Goal: Transaction & Acquisition: Register for event/course

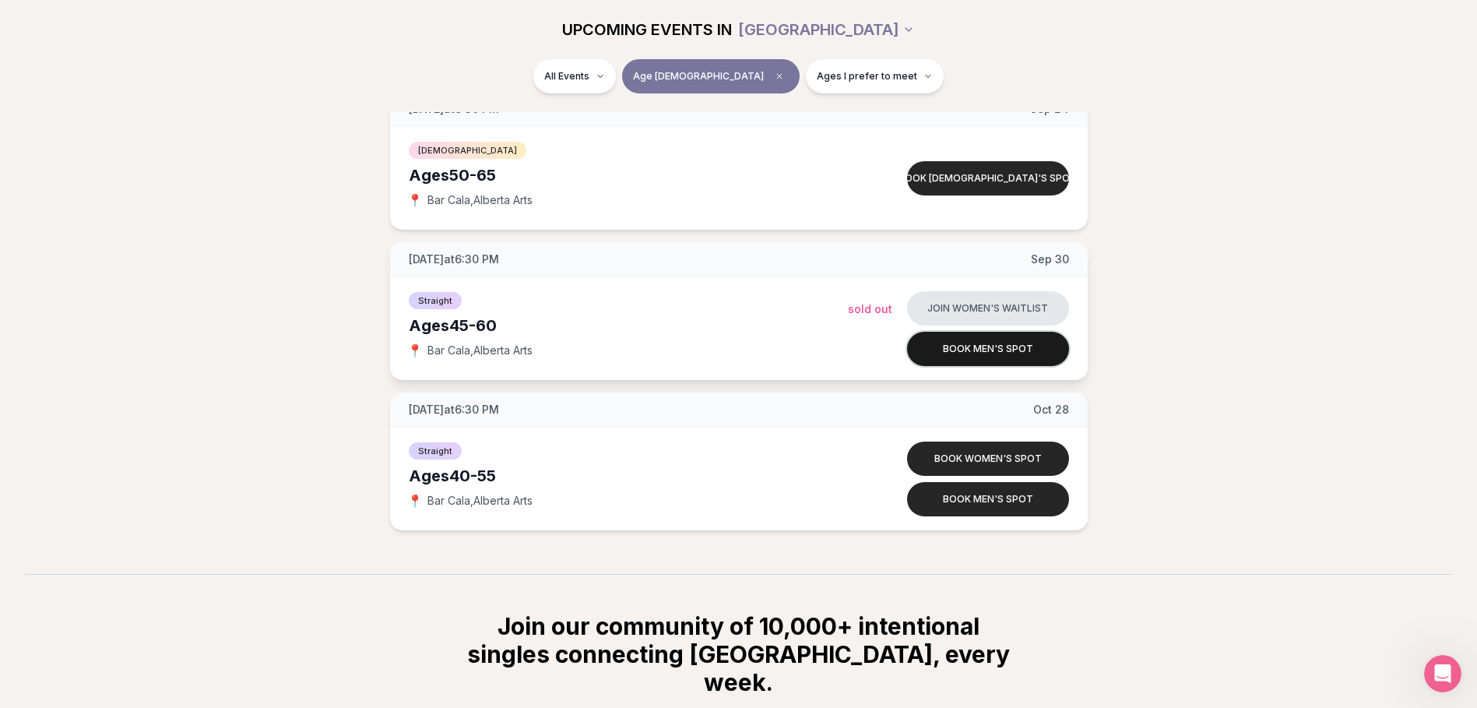
click at [988, 356] on button "Book men's spot" at bounding box center [988, 349] width 162 height 34
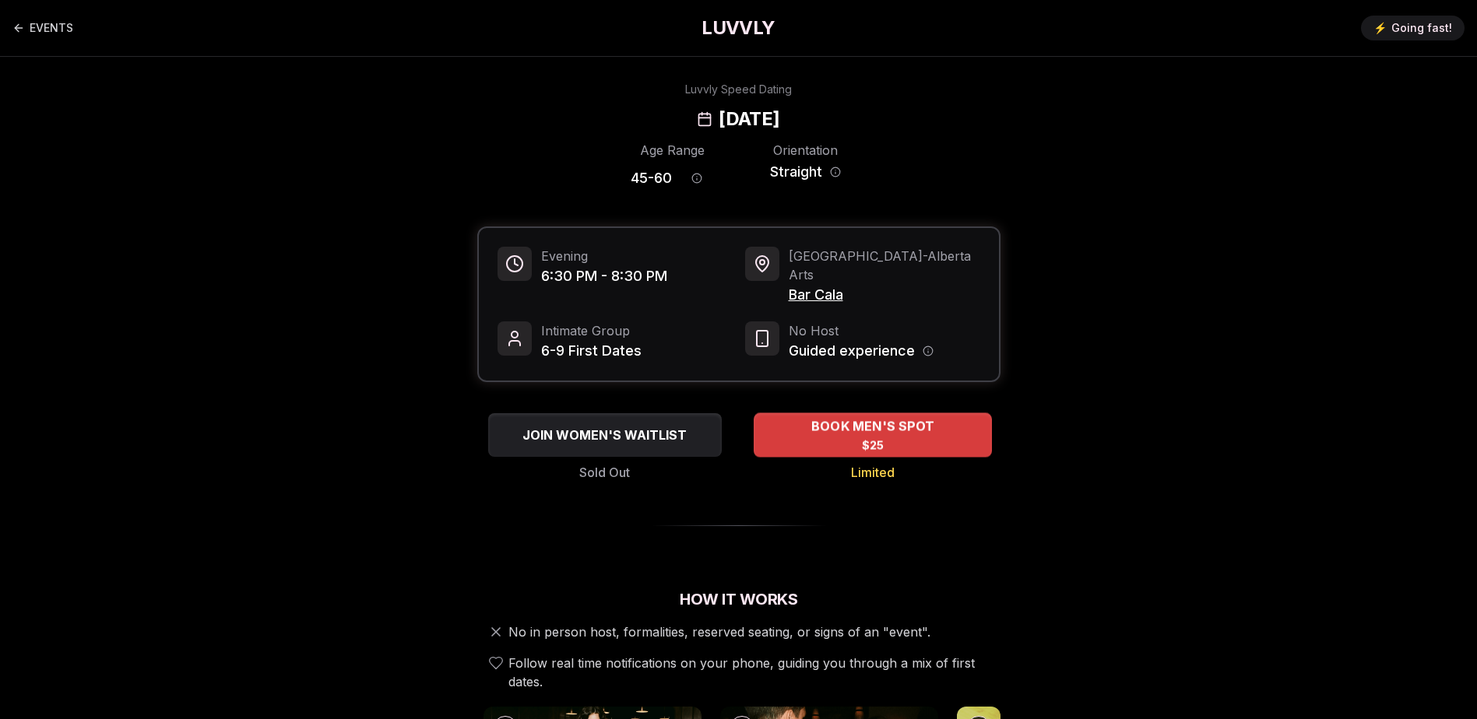
click at [902, 417] on span "BOOK MEN'S SPOT" at bounding box center [871, 426] width 129 height 19
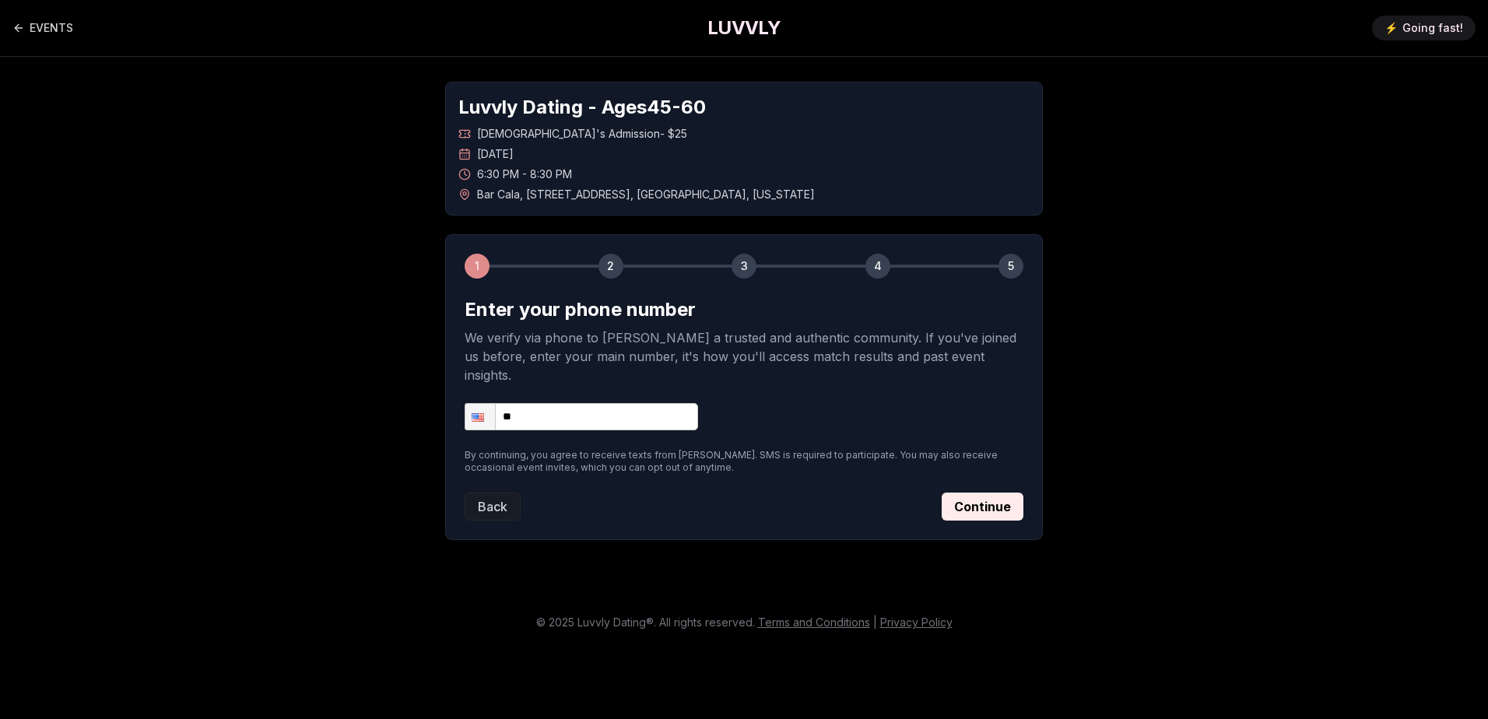
click at [584, 403] on input "**" at bounding box center [582, 416] width 234 height 27
type input "**********"
click at [993, 493] on button "Continue" at bounding box center [983, 507] width 82 height 28
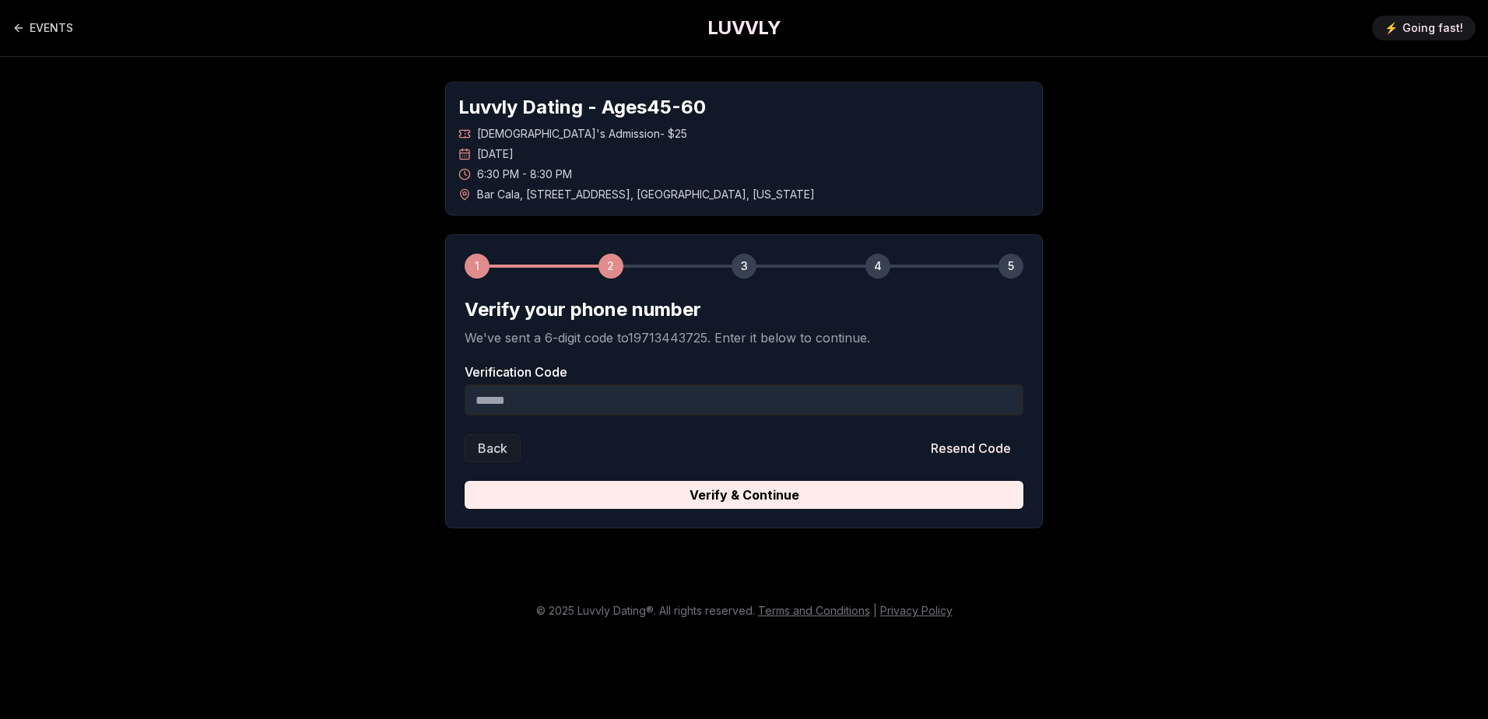
click at [554, 390] on input "Verification Code" at bounding box center [744, 400] width 559 height 31
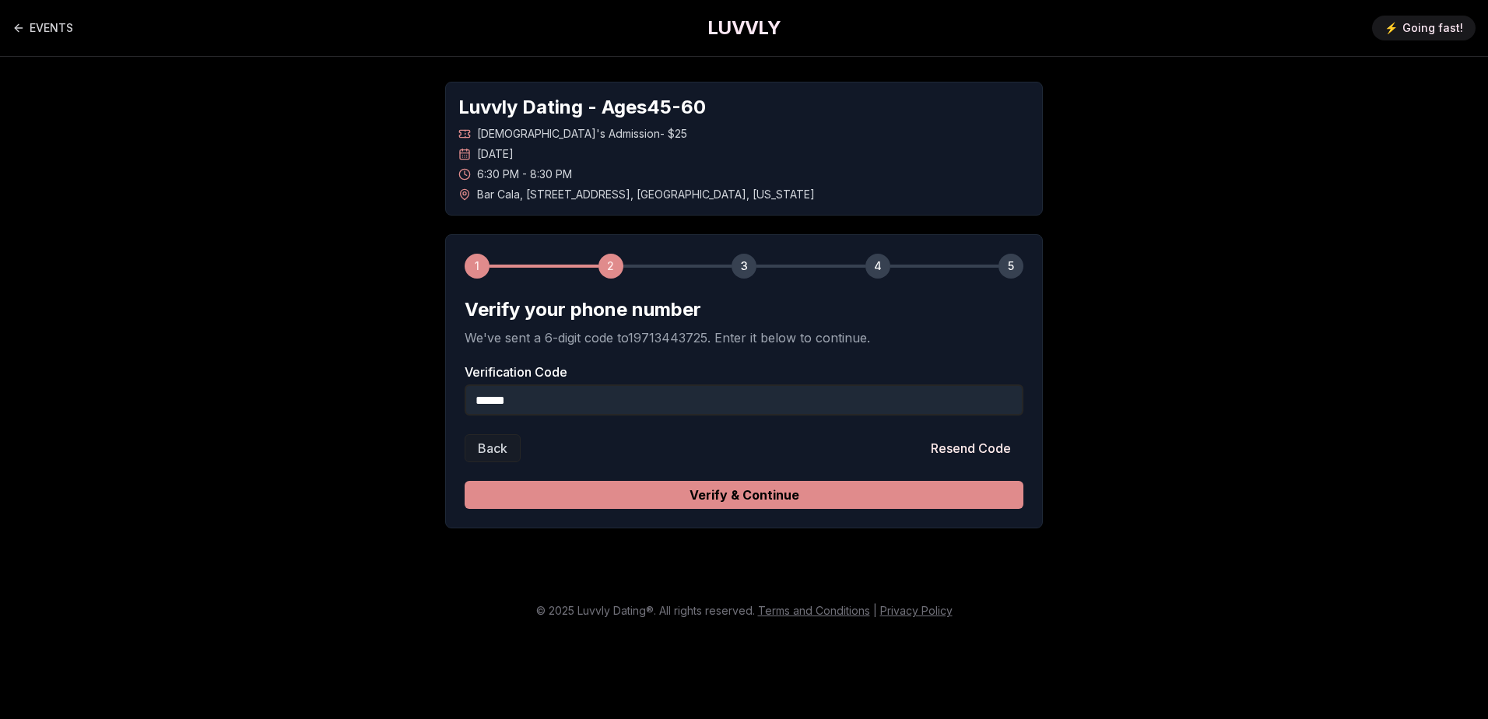
type input "******"
click at [759, 495] on button "Verify & Continue" at bounding box center [744, 495] width 559 height 28
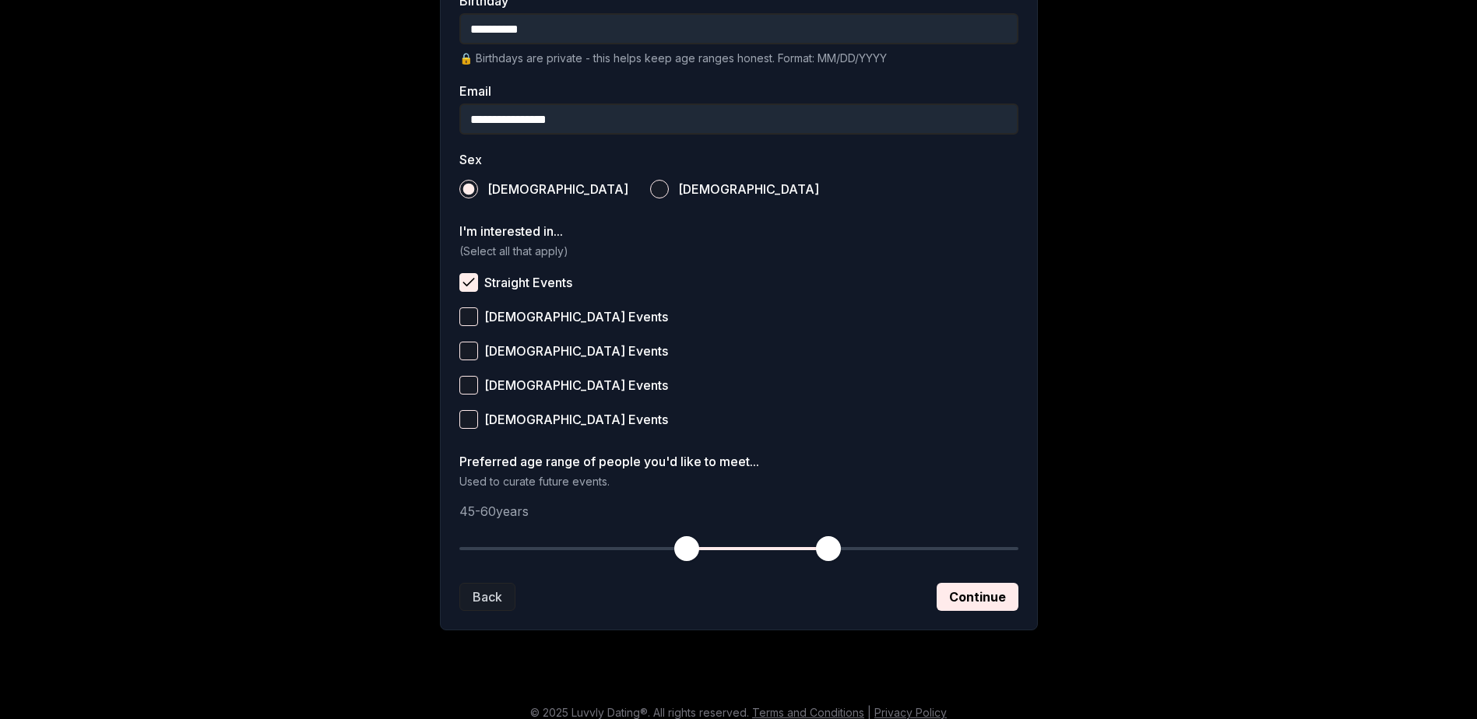
scroll to position [454, 0]
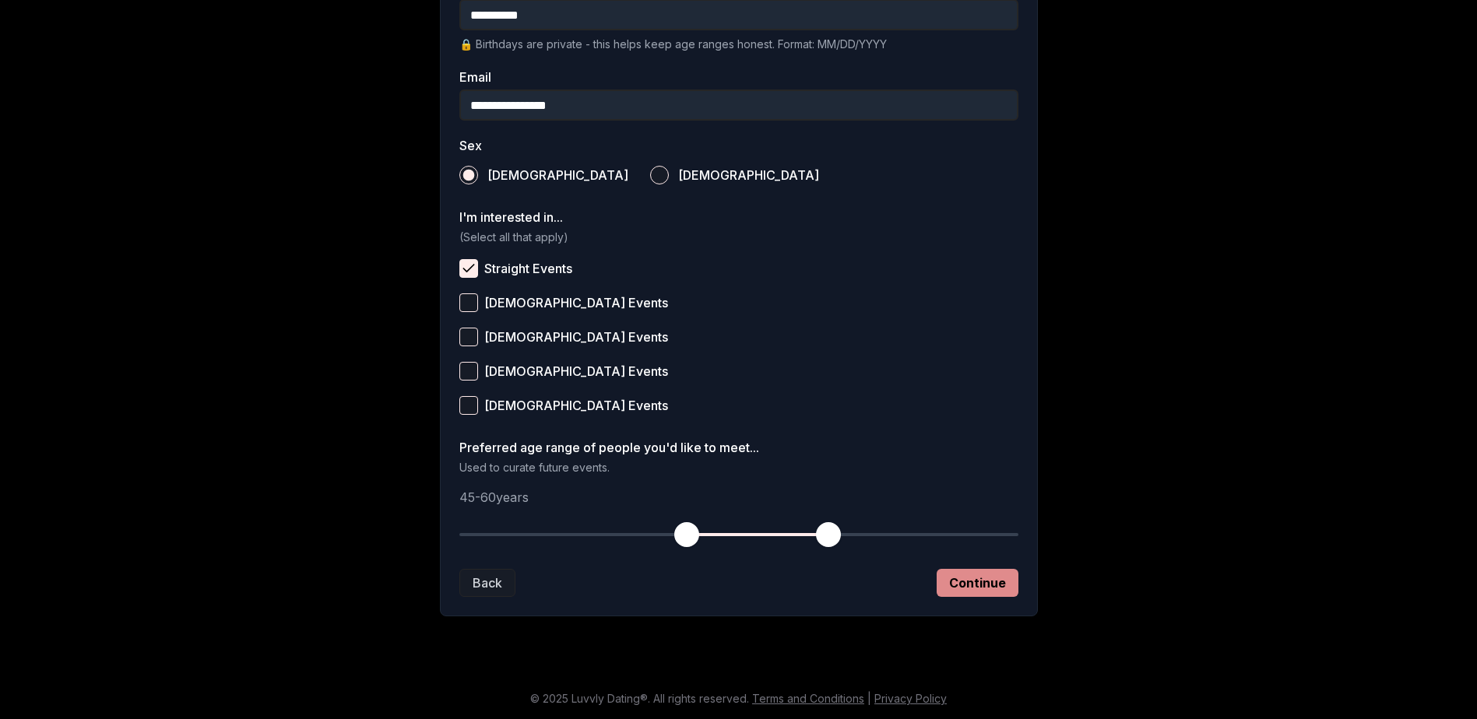
click at [975, 582] on button "Continue" at bounding box center [978, 583] width 82 height 28
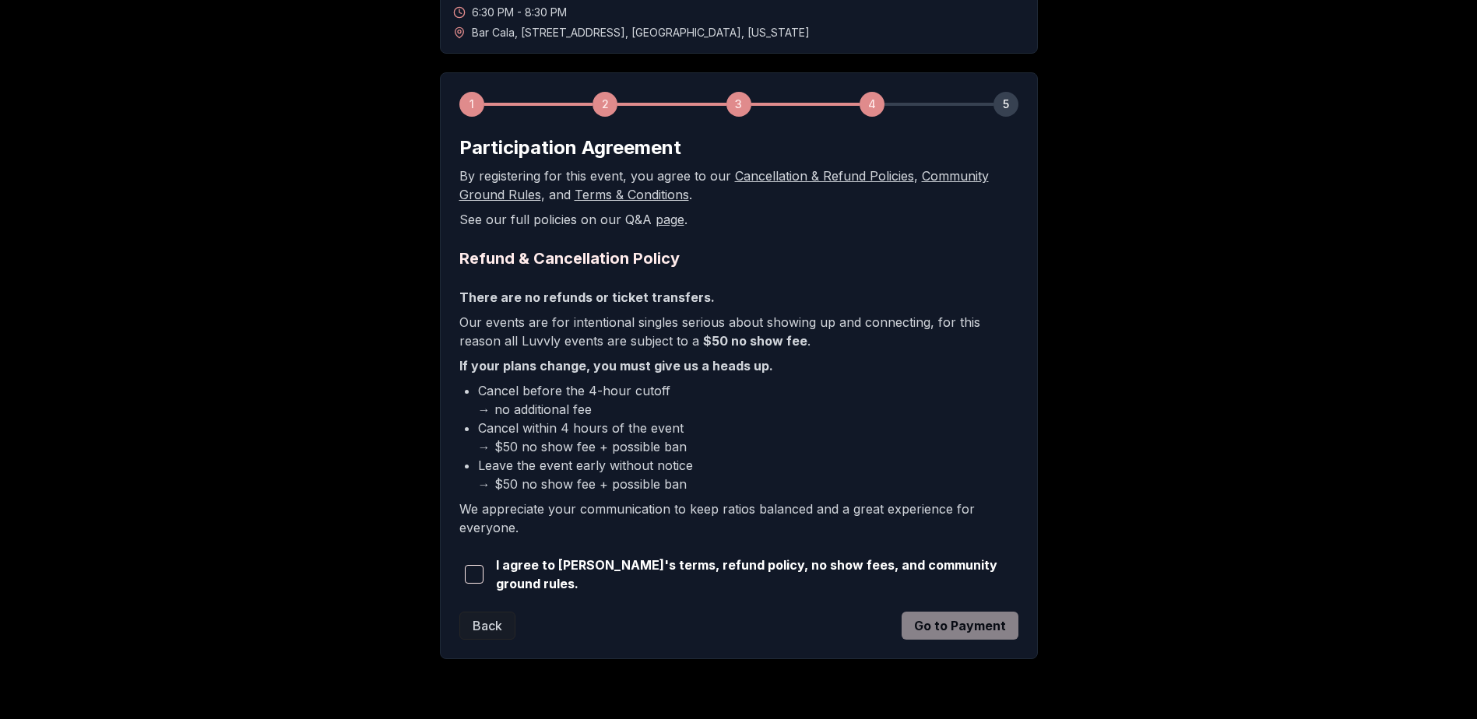
scroll to position [202, 0]
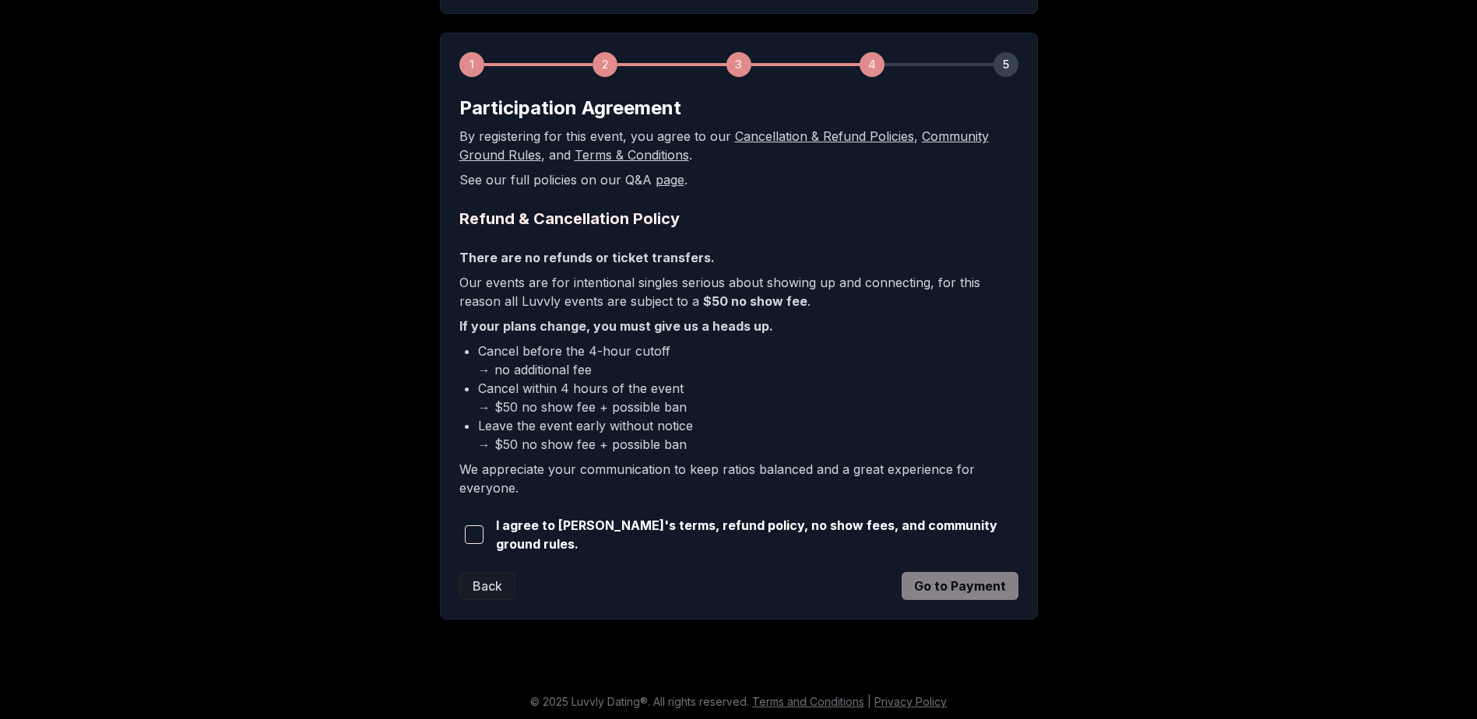
click at [468, 536] on span "button" at bounding box center [474, 534] width 19 height 19
click at [967, 581] on button "Go to Payment" at bounding box center [960, 586] width 117 height 28
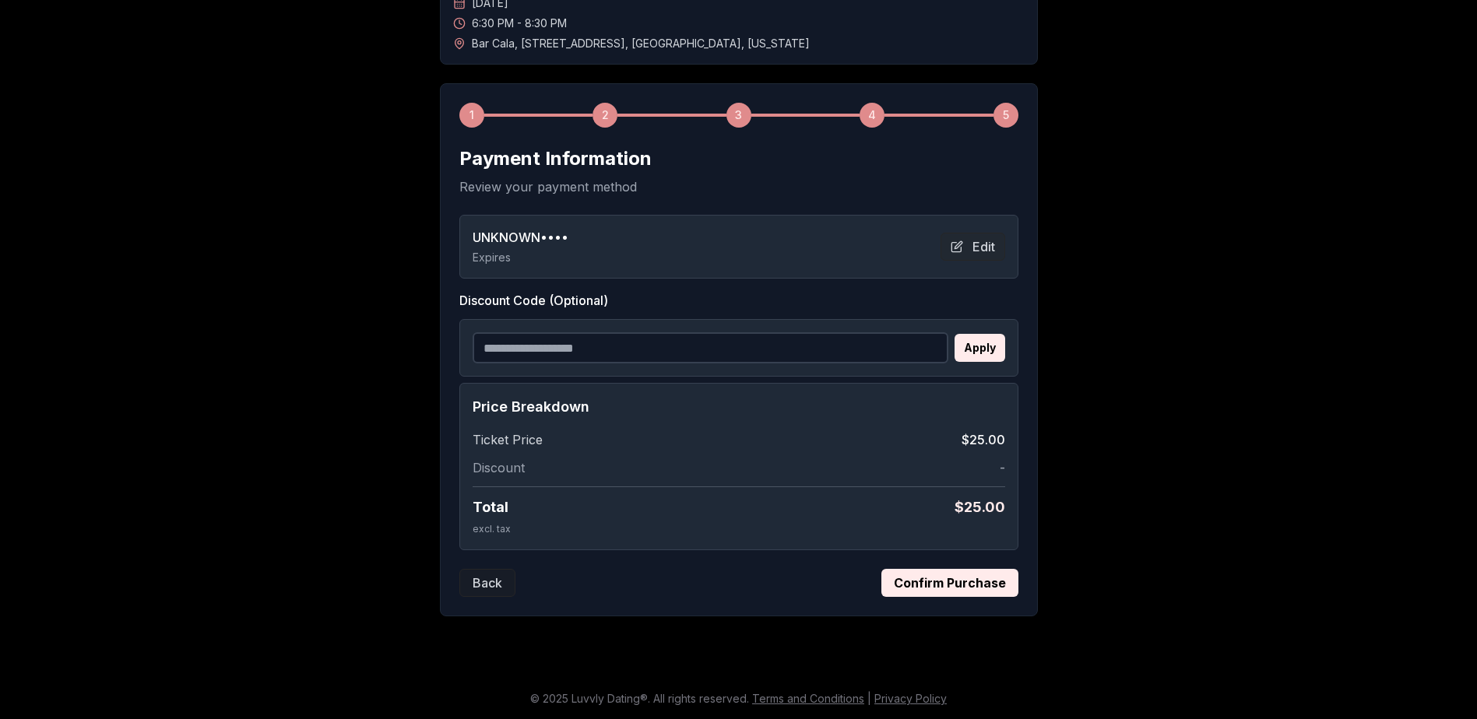
click at [936, 582] on button "Confirm Purchase" at bounding box center [949, 583] width 137 height 28
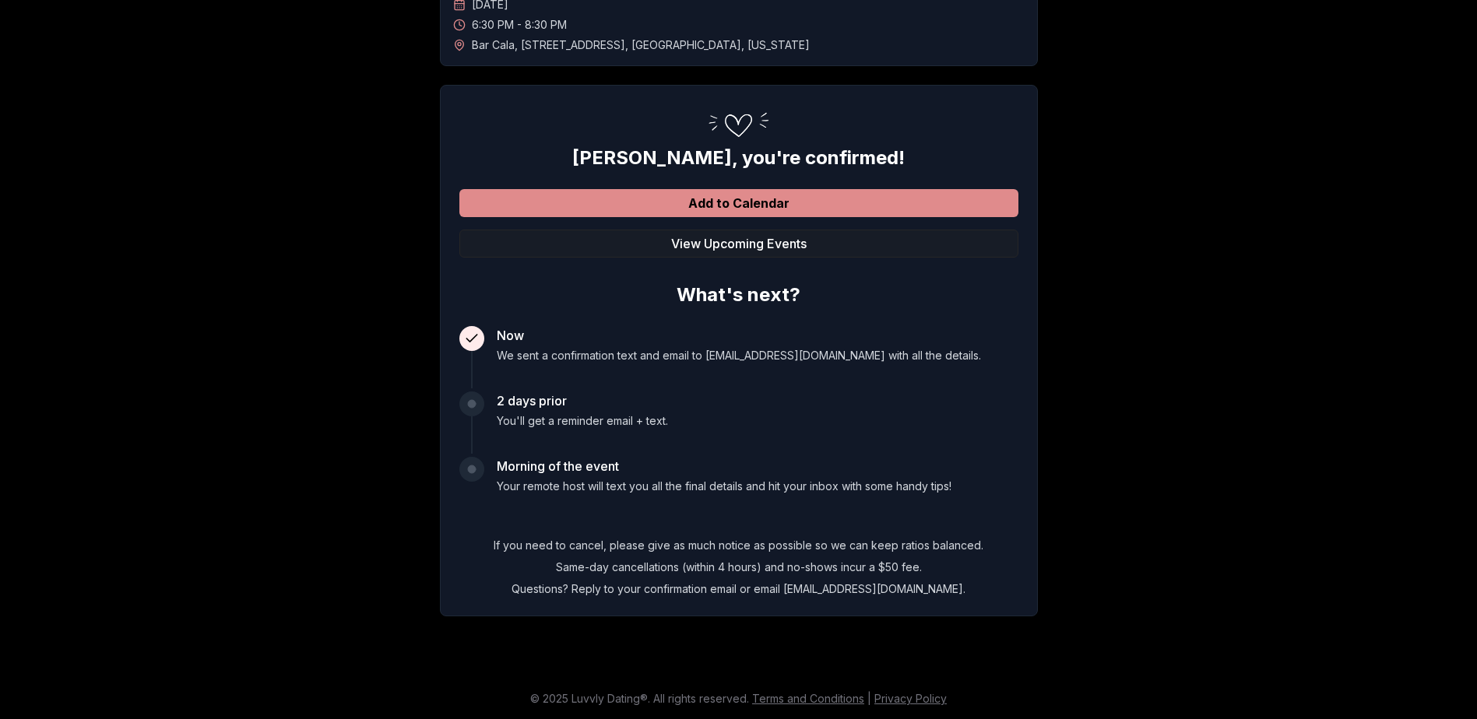
click at [747, 201] on button "Add to Calendar" at bounding box center [738, 203] width 559 height 28
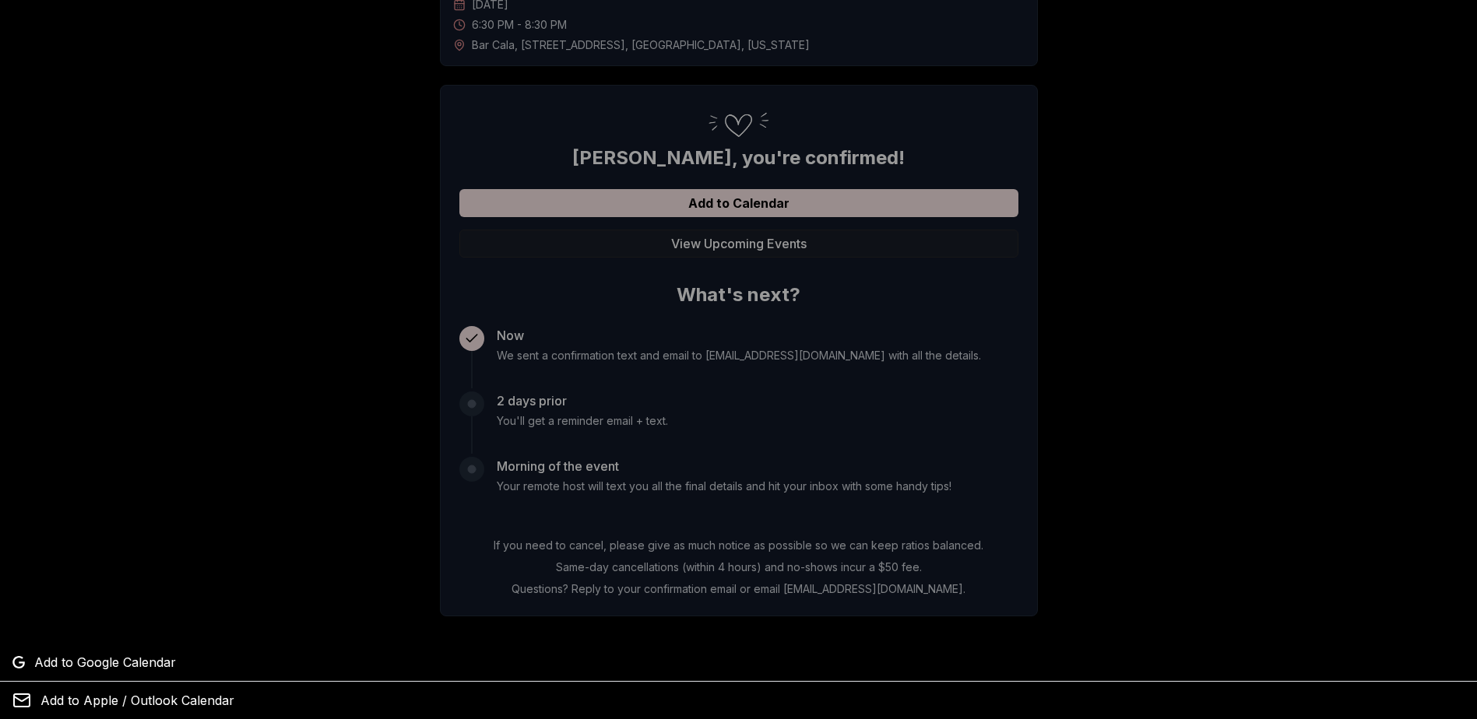
scroll to position [0, 0]
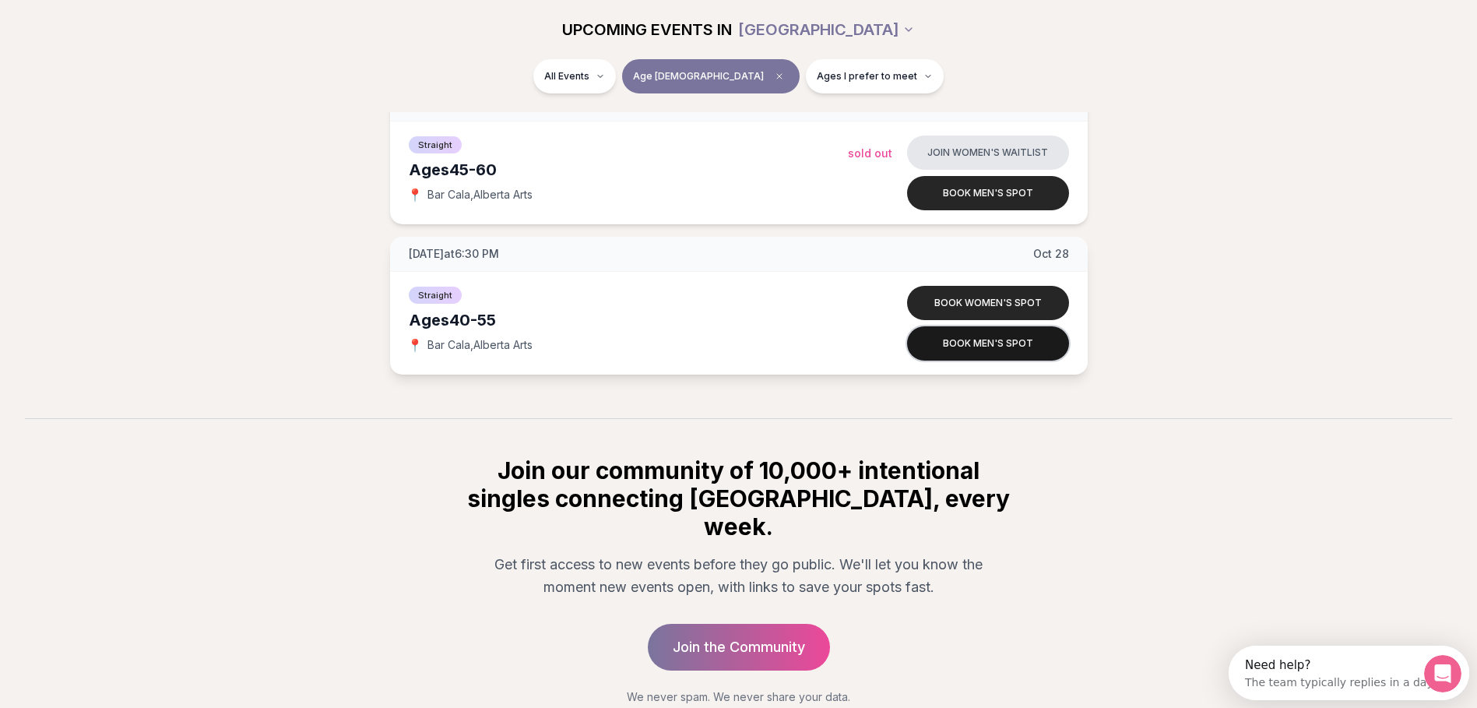
click at [980, 345] on button "Book men's spot" at bounding box center [988, 343] width 162 height 34
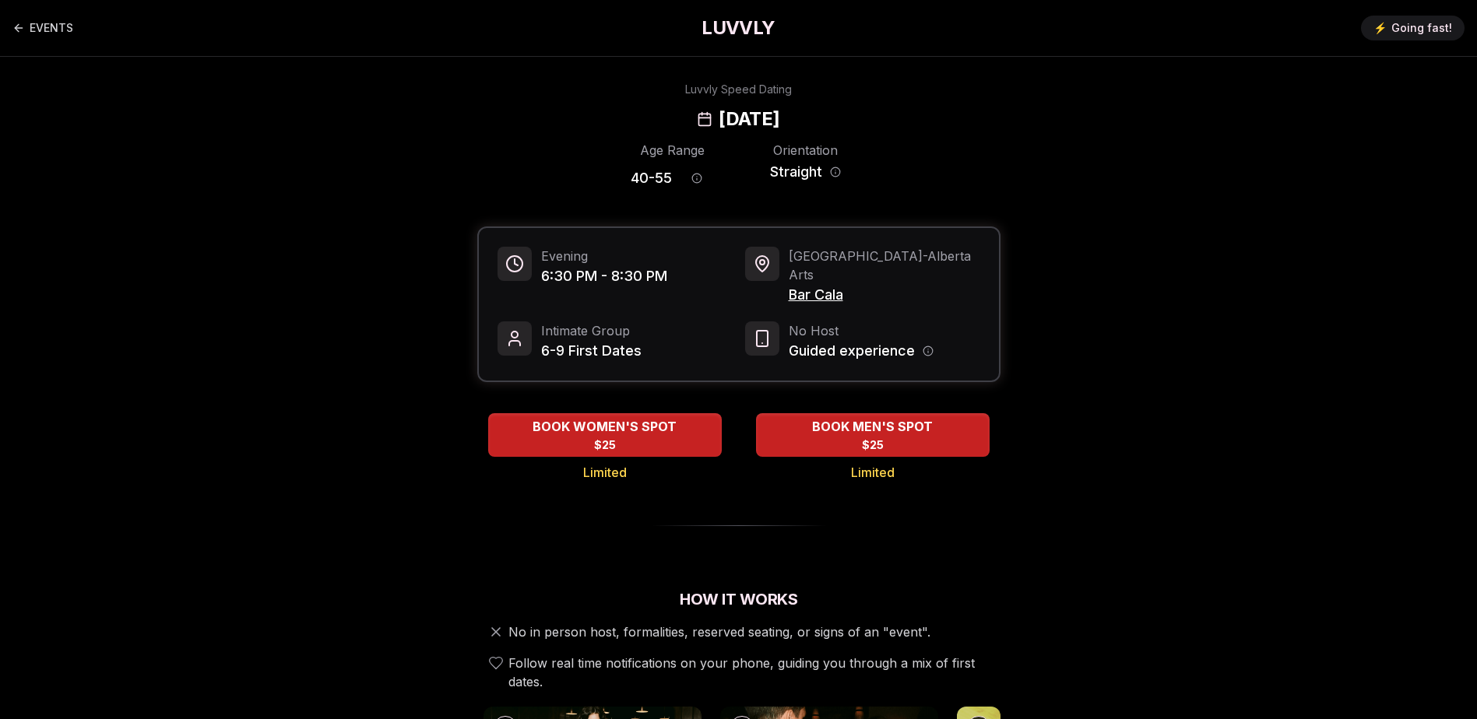
click at [823, 284] on span "Bar Cala" at bounding box center [885, 295] width 192 height 22
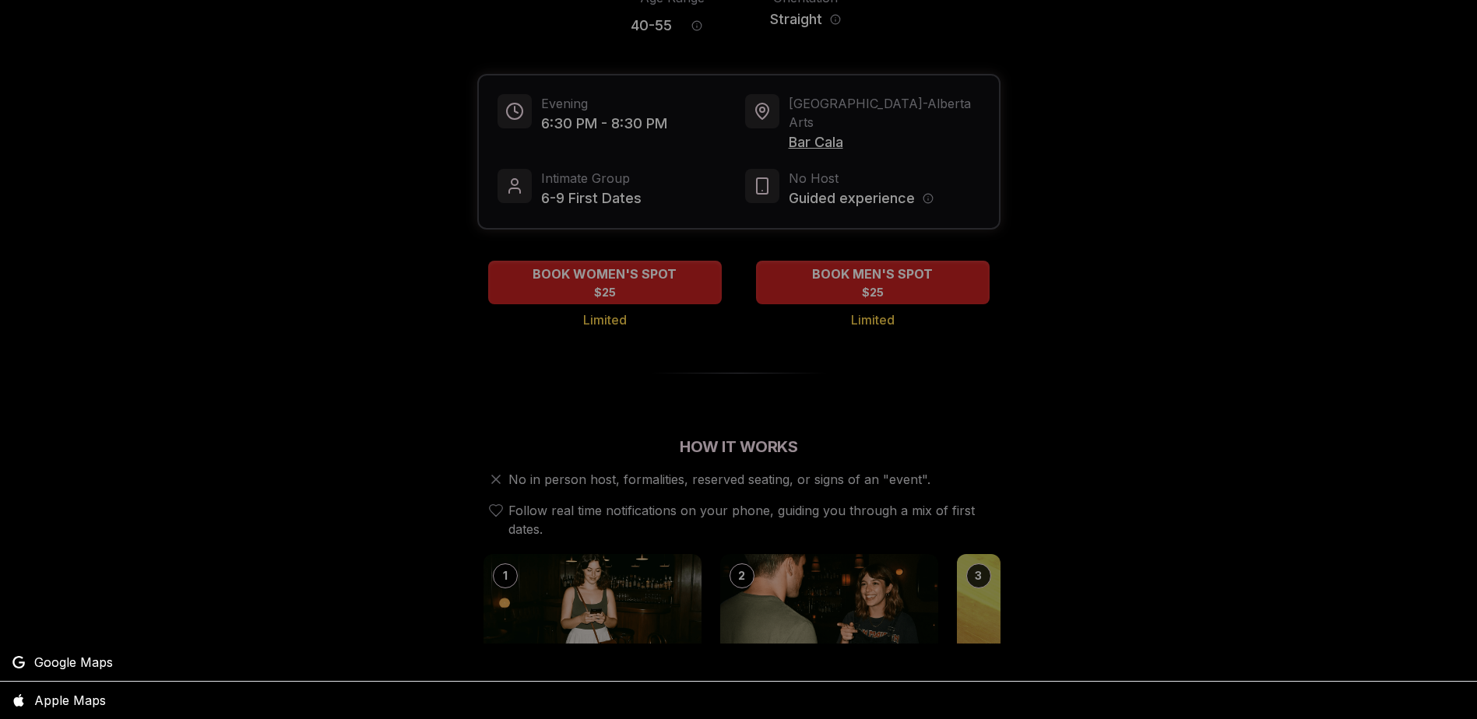
scroll to position [89, 0]
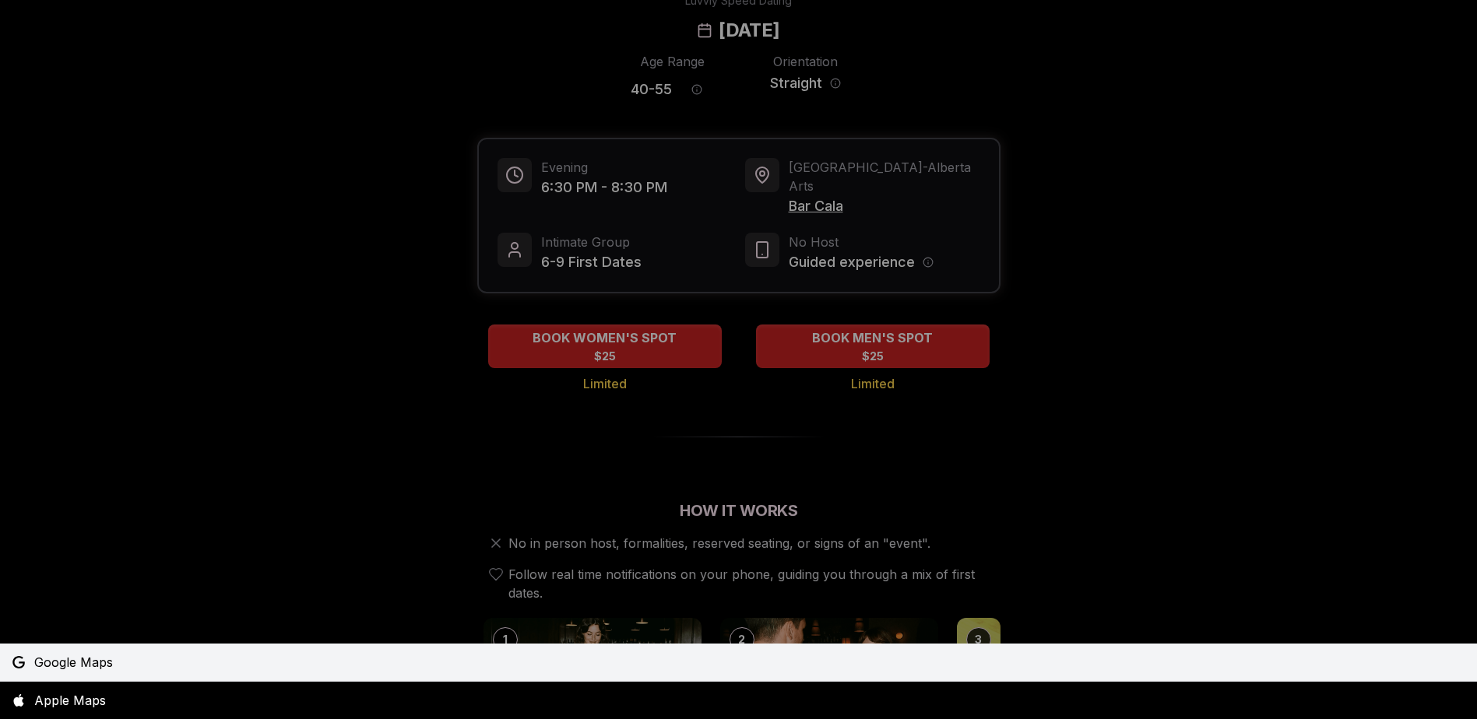
click at [102, 655] on span "Google Maps" at bounding box center [73, 662] width 79 height 19
